Goal: Information Seeking & Learning: Learn about a topic

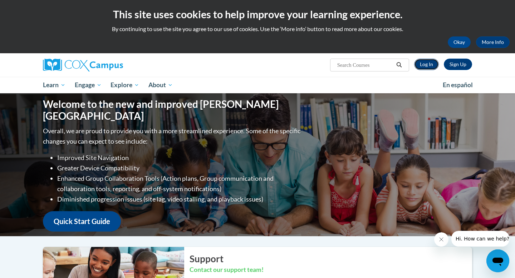
click at [421, 68] on link "Log In" at bounding box center [426, 64] width 25 height 11
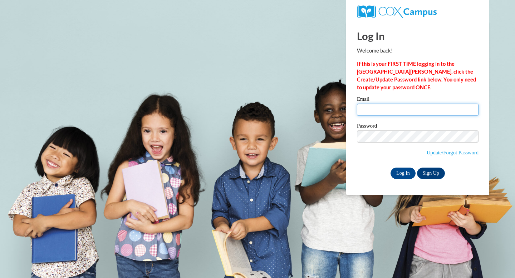
click at [387, 107] on input "Email" at bounding box center [418, 110] width 122 height 12
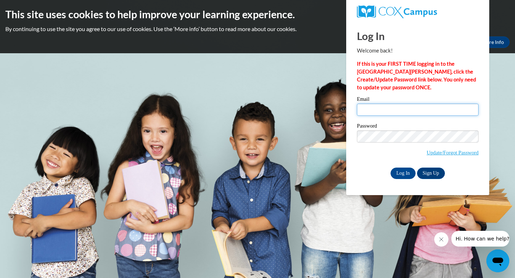
click at [382, 112] on input "Email" at bounding box center [418, 110] width 122 height 12
type input "dlagui1637@ung.edu"
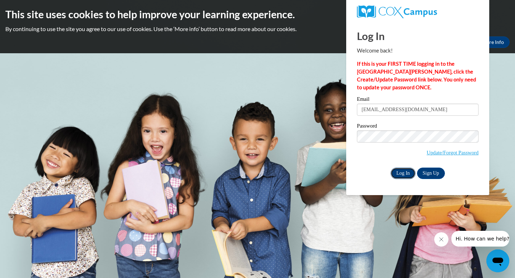
click at [400, 171] on input "Log In" at bounding box center [403, 173] width 25 height 11
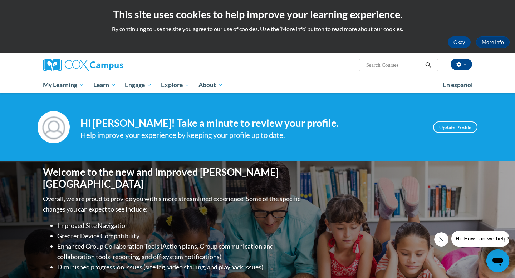
click at [395, 67] on input "Search..." at bounding box center [394, 65] width 57 height 9
type input "phonics"
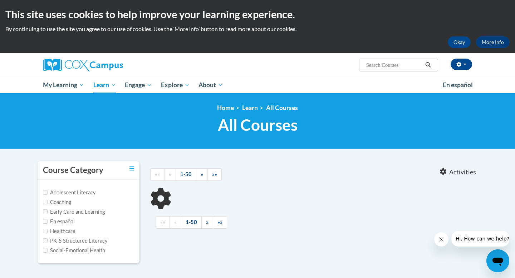
type input "phonics"
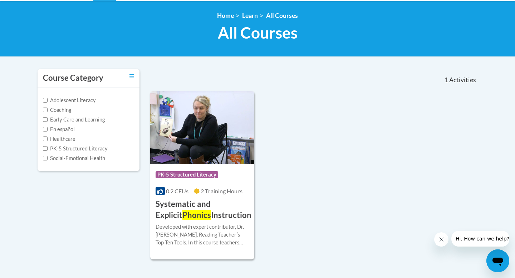
scroll to position [94, 0]
